Goal: Navigation & Orientation: Find specific page/section

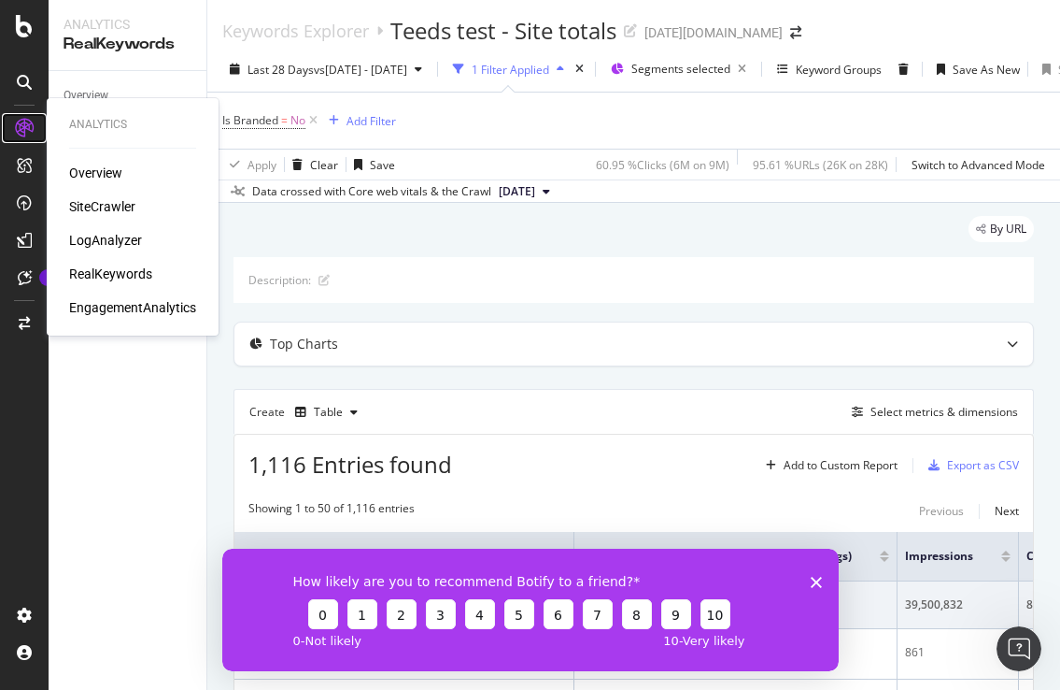
click at [15, 125] on icon at bounding box center [24, 128] width 19 height 19
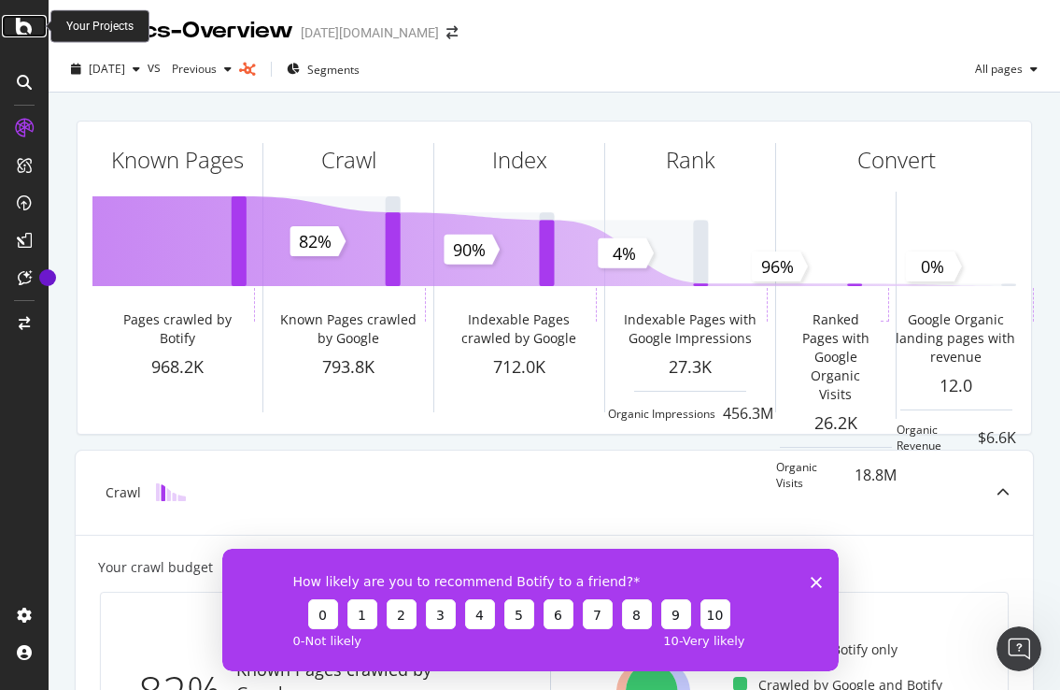
click at [23, 33] on icon at bounding box center [24, 26] width 17 height 22
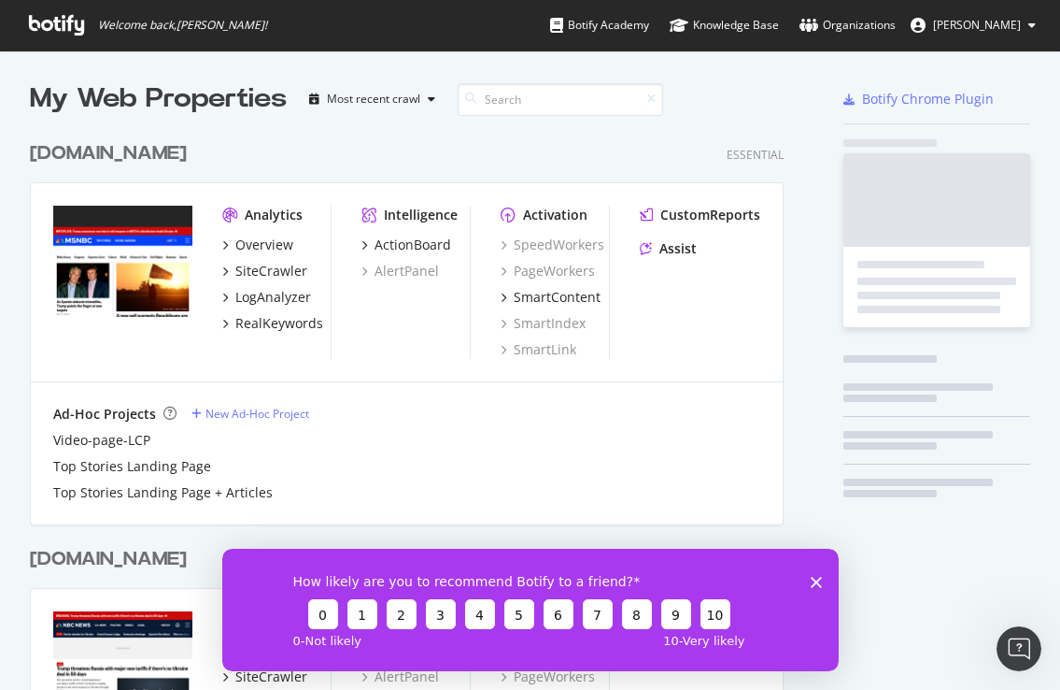
scroll to position [690, 1060]
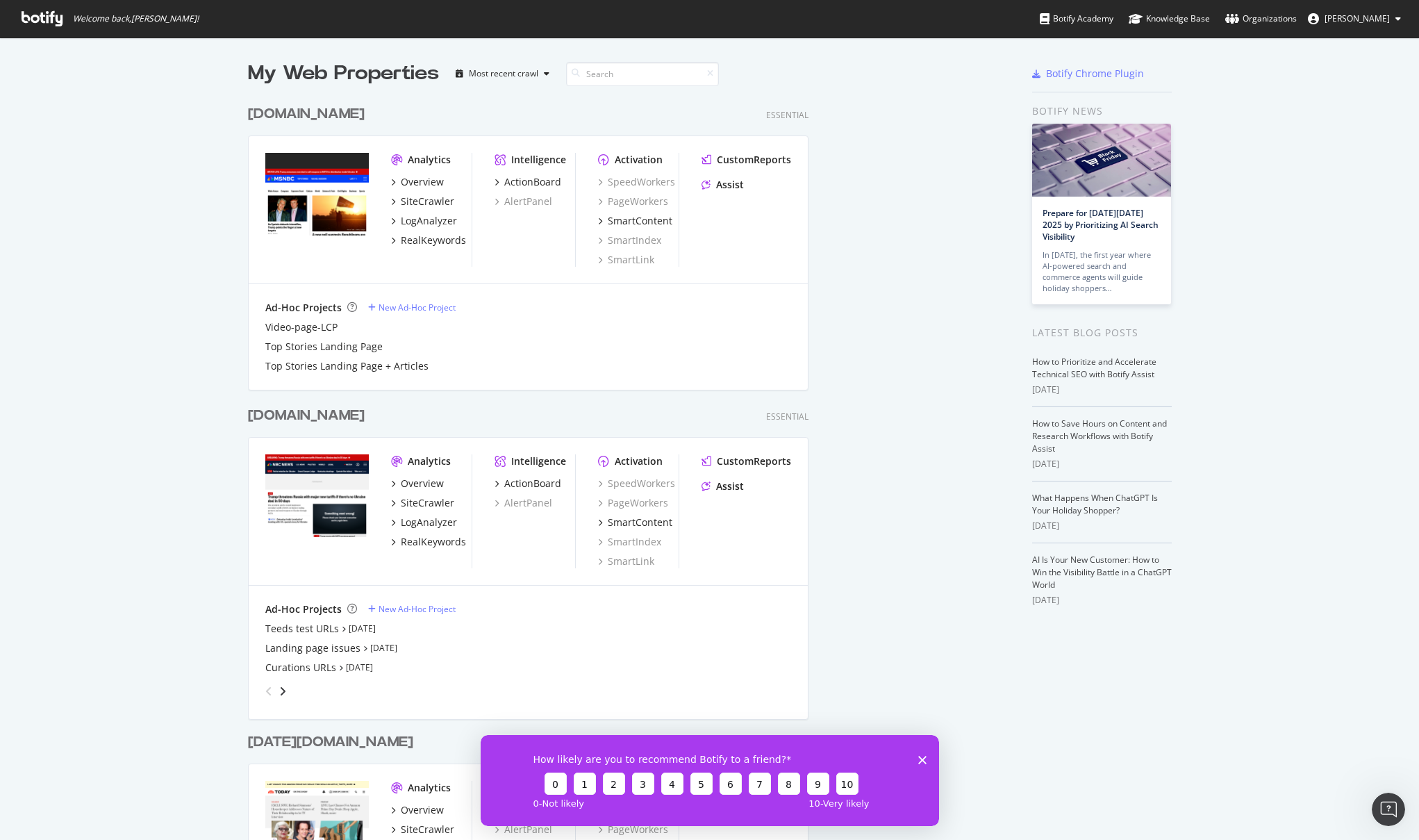
scroll to position [840, 1419]
